Goal: Task Accomplishment & Management: Use online tool/utility

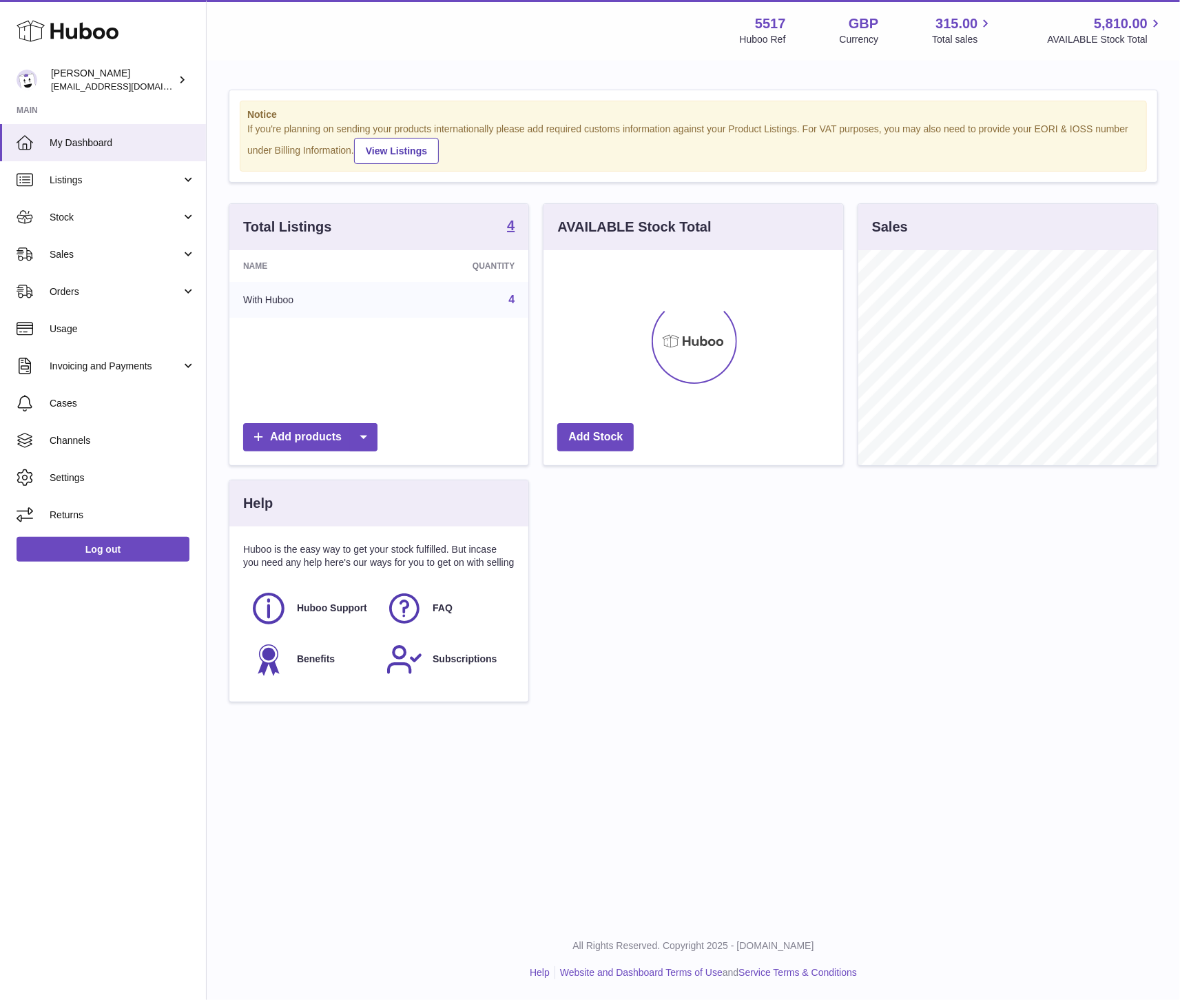
scroll to position [215, 299]
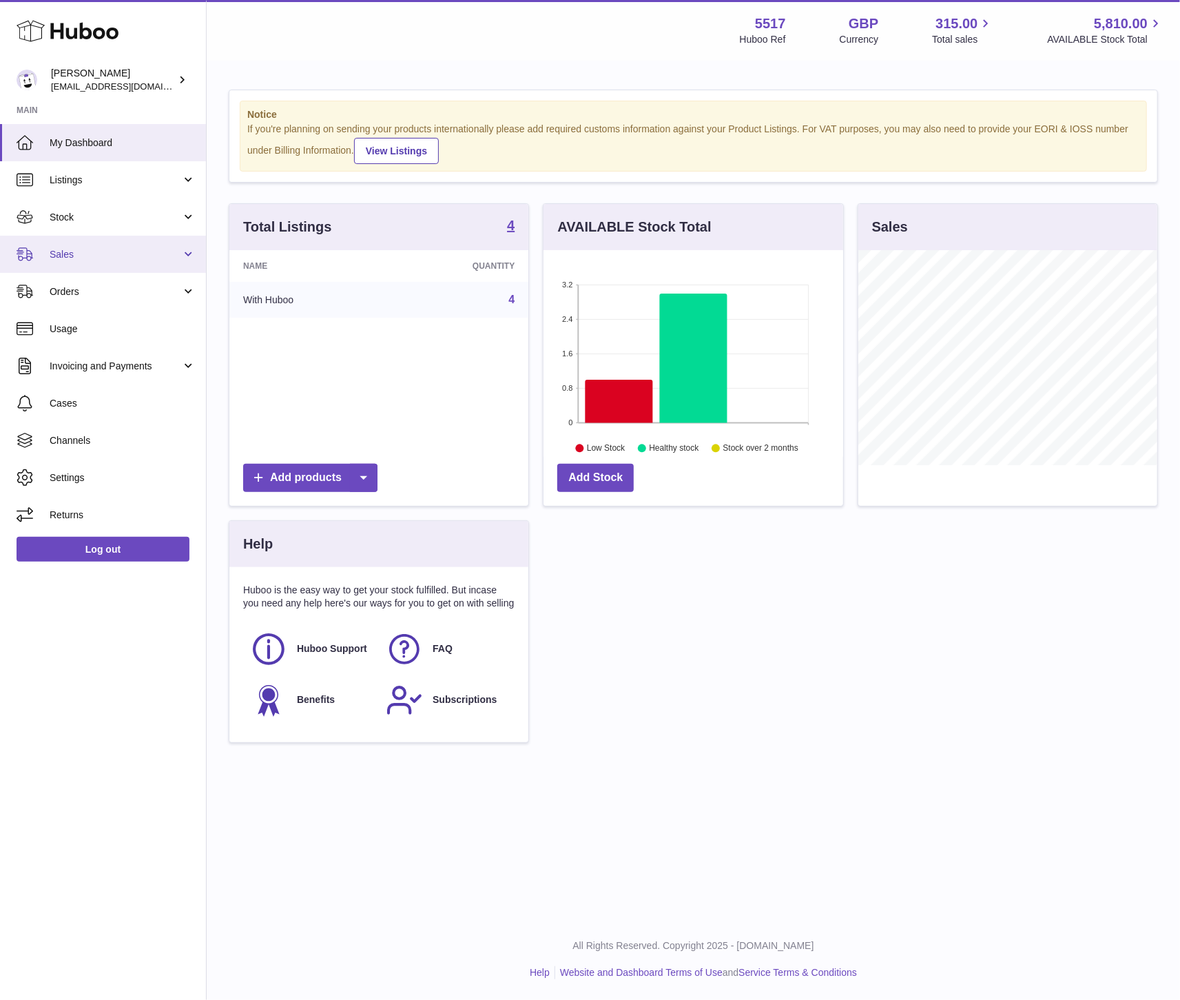
click at [102, 264] on link "Sales" at bounding box center [103, 254] width 206 height 37
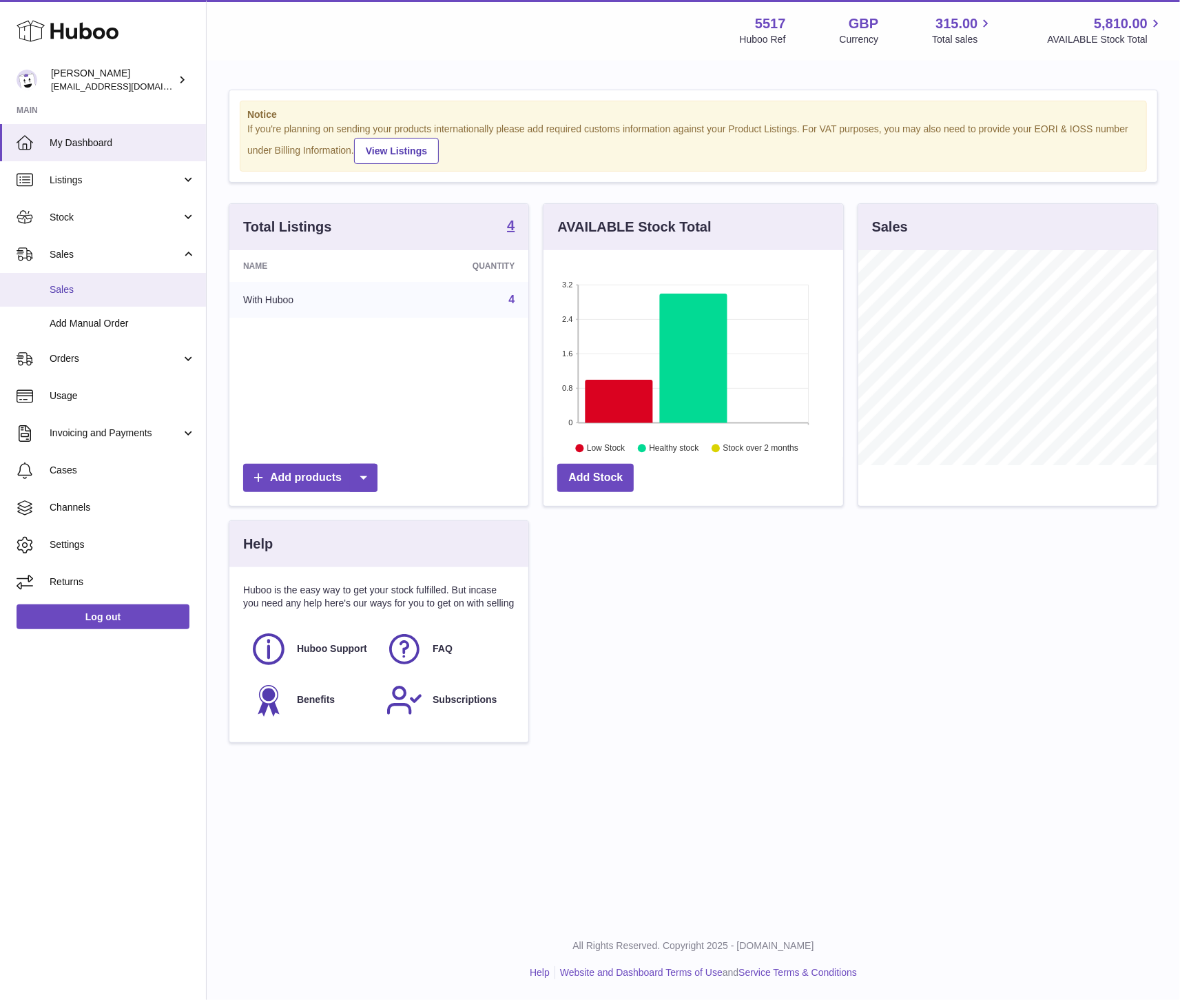
click at [90, 300] on link "Sales" at bounding box center [103, 290] width 206 height 34
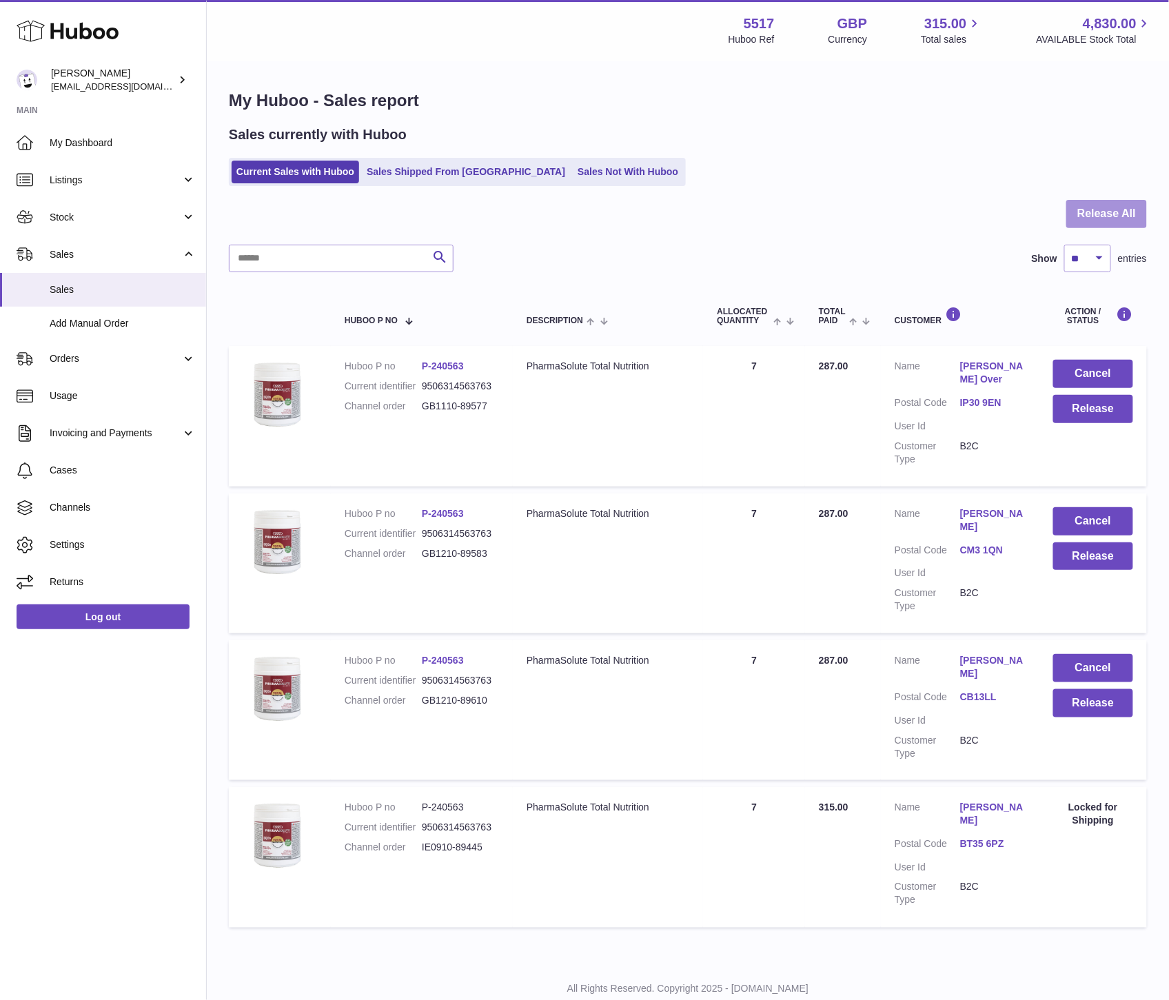
click at [1138, 221] on button "Release All" at bounding box center [1106, 214] width 81 height 28
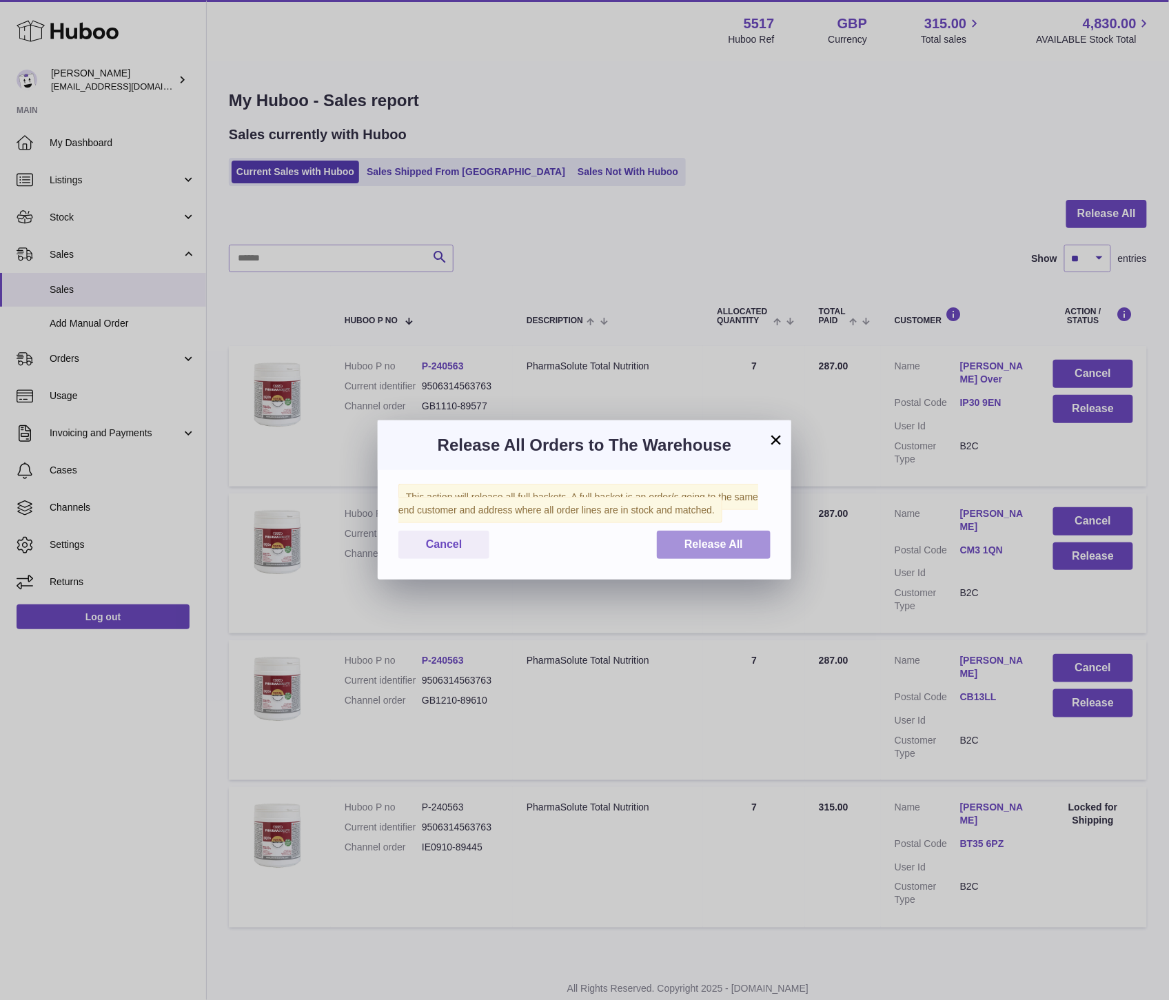
click at [757, 552] on button "Release All" at bounding box center [714, 545] width 114 height 28
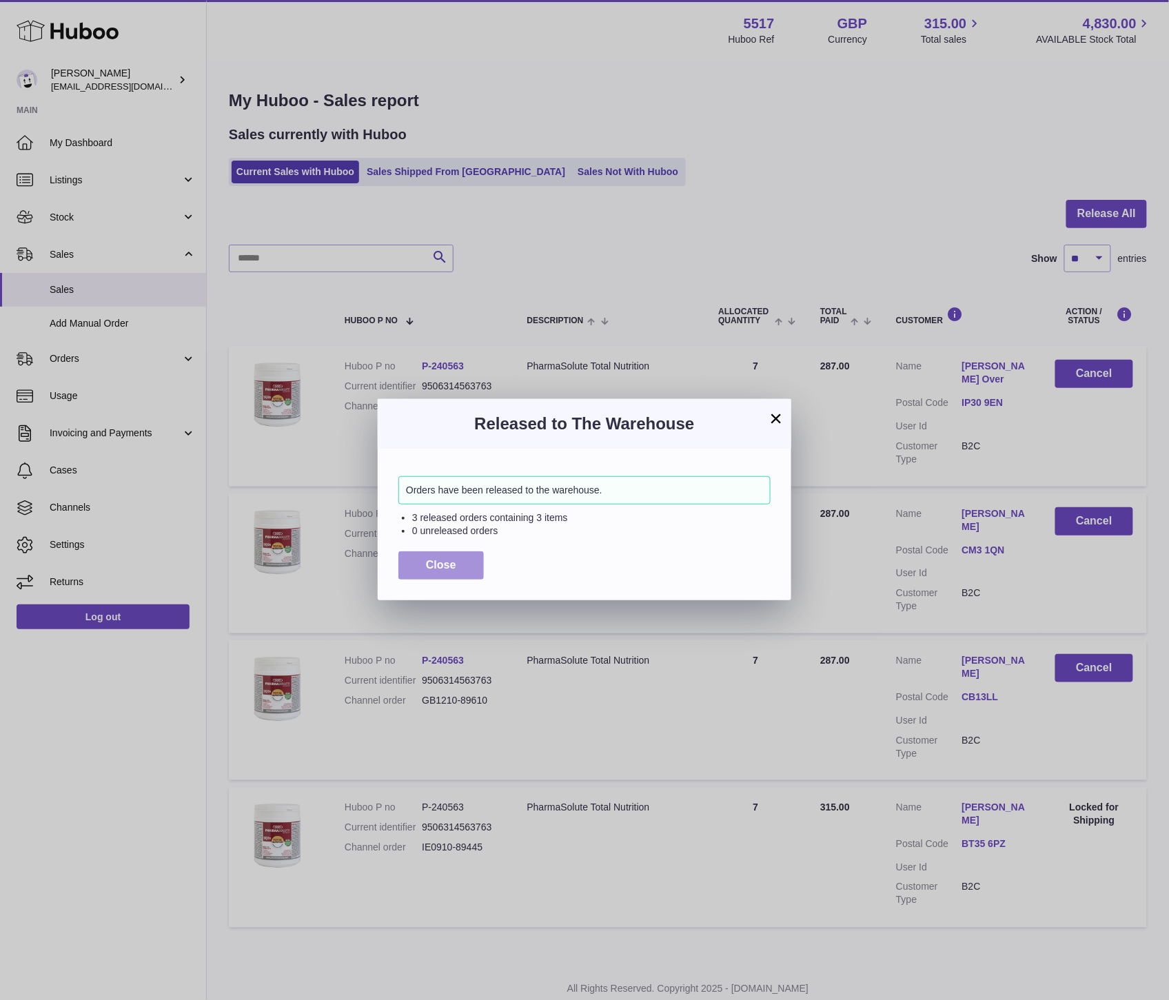
click at [439, 573] on button "Close" at bounding box center [440, 565] width 85 height 28
